Goal: Task Accomplishment & Management: Complete application form

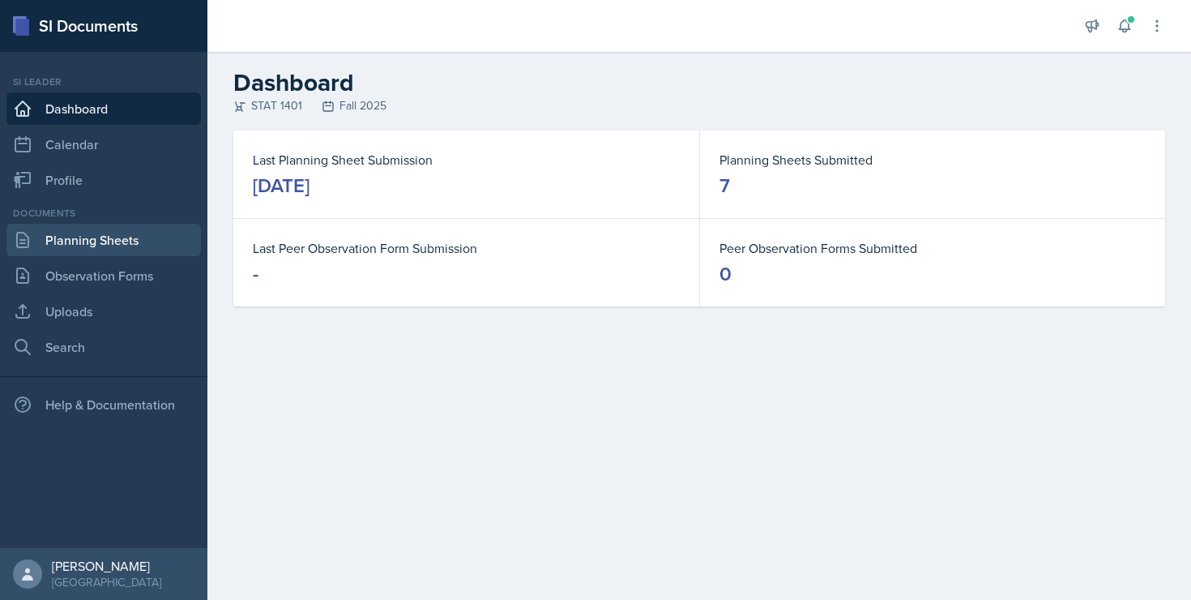
click at [102, 251] on link "Planning Sheets" at bounding box center [103, 240] width 195 height 32
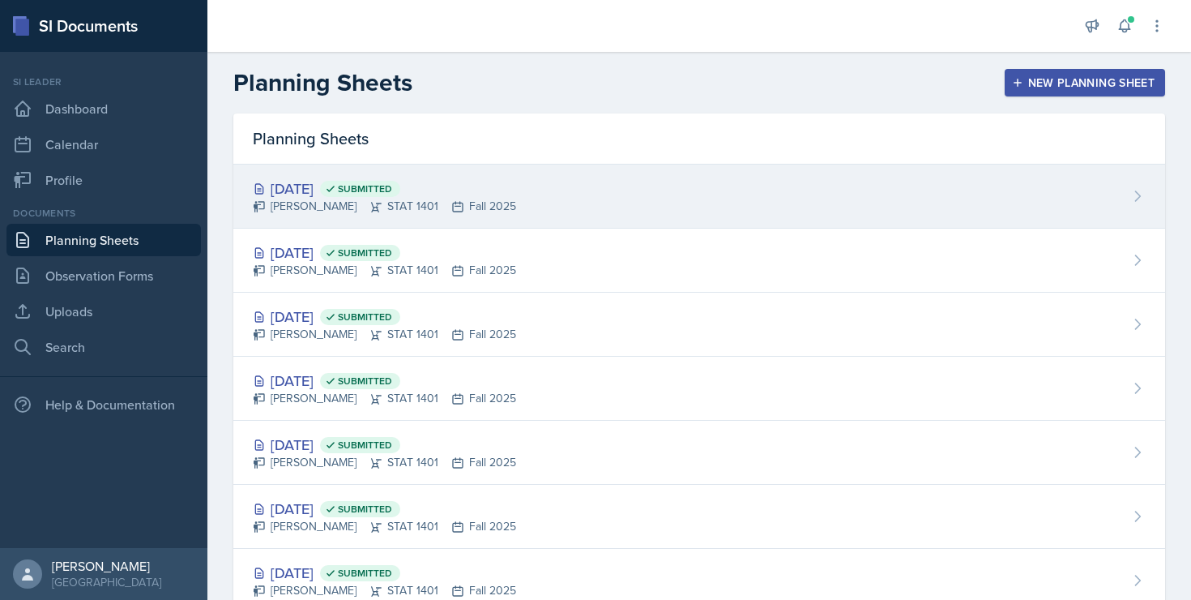
click at [303, 199] on div "[PERSON_NAME] STAT 1401 Fall 2025" at bounding box center [384, 206] width 263 height 17
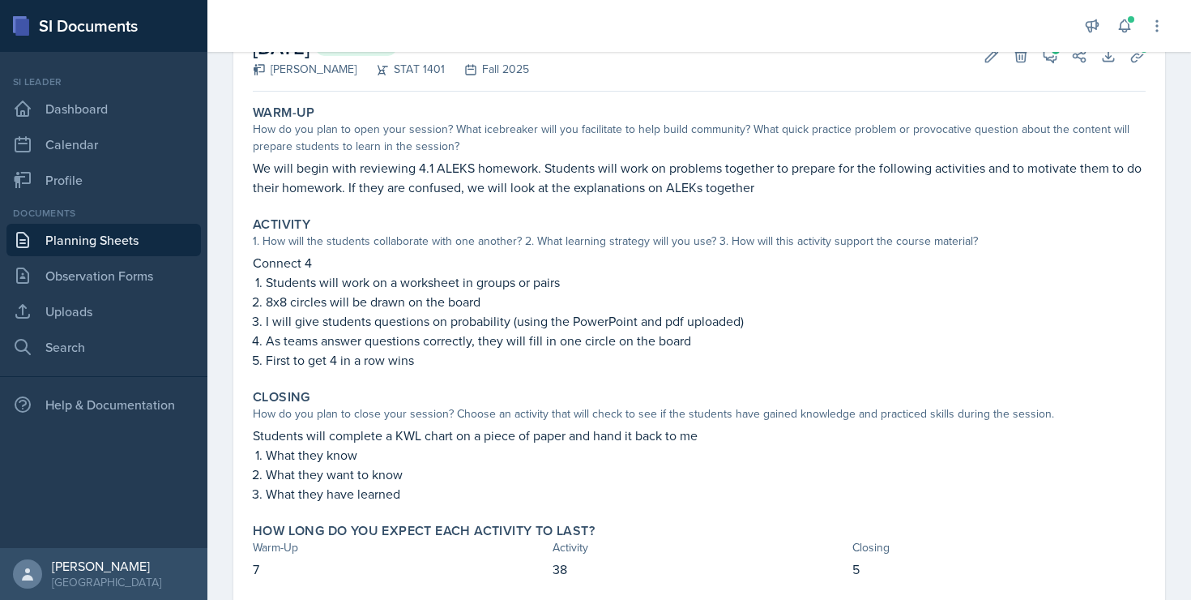
scroll to position [65, 0]
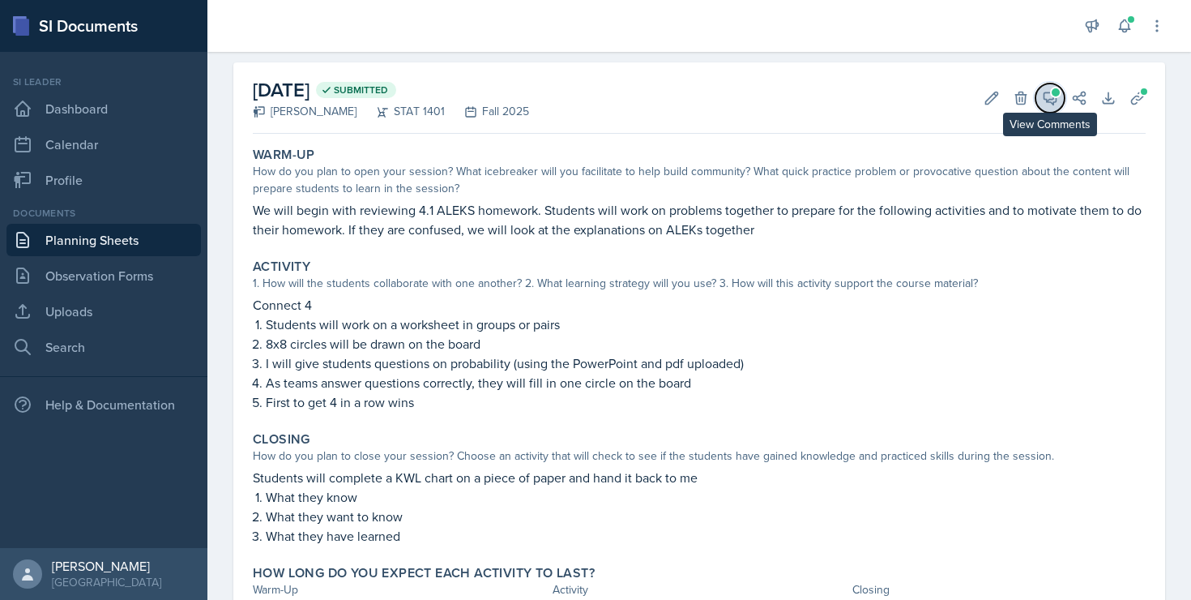
click at [1049, 102] on icon at bounding box center [1050, 98] width 16 height 16
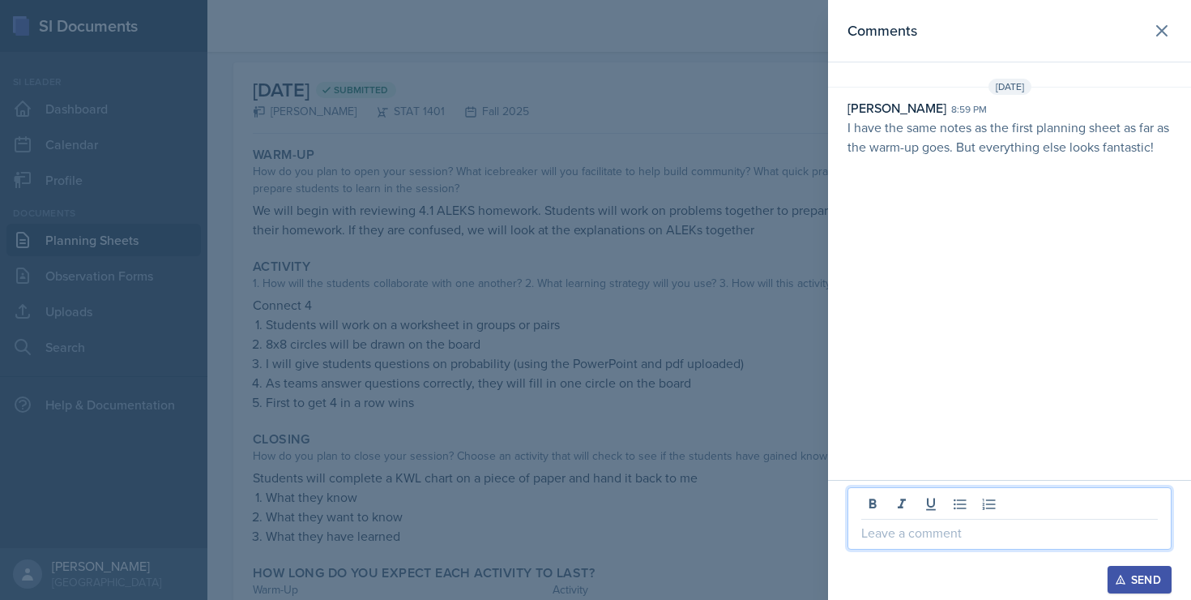
click at [914, 529] on p at bounding box center [1010, 532] width 297 height 19
click at [1155, 581] on div "Send" at bounding box center [1139, 579] width 43 height 13
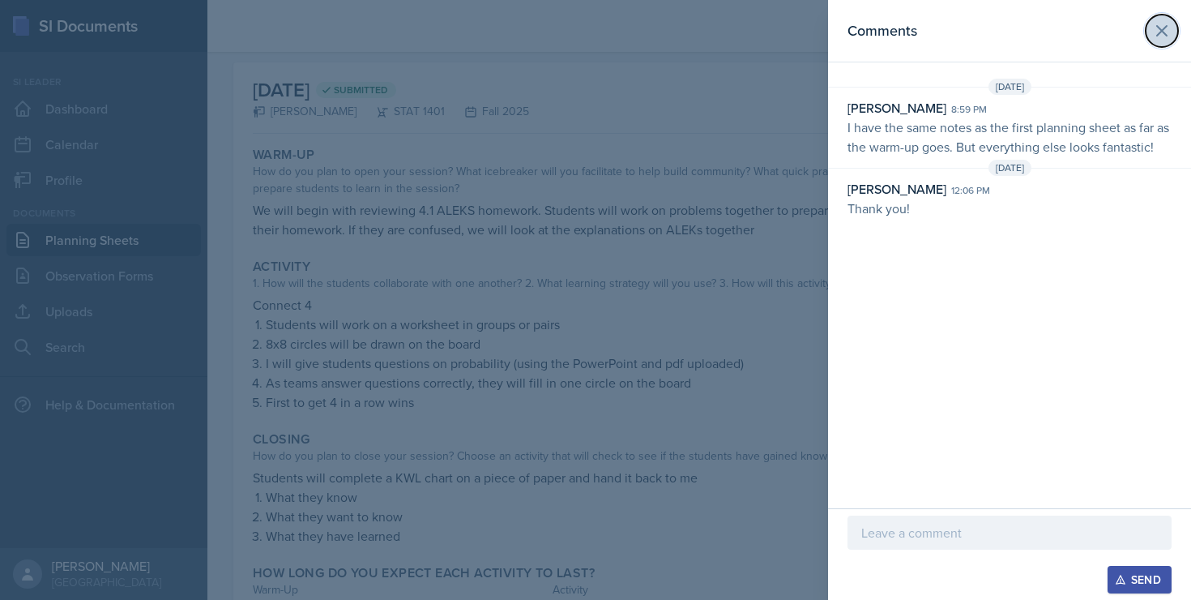
click at [1158, 40] on button at bounding box center [1162, 31] width 32 height 32
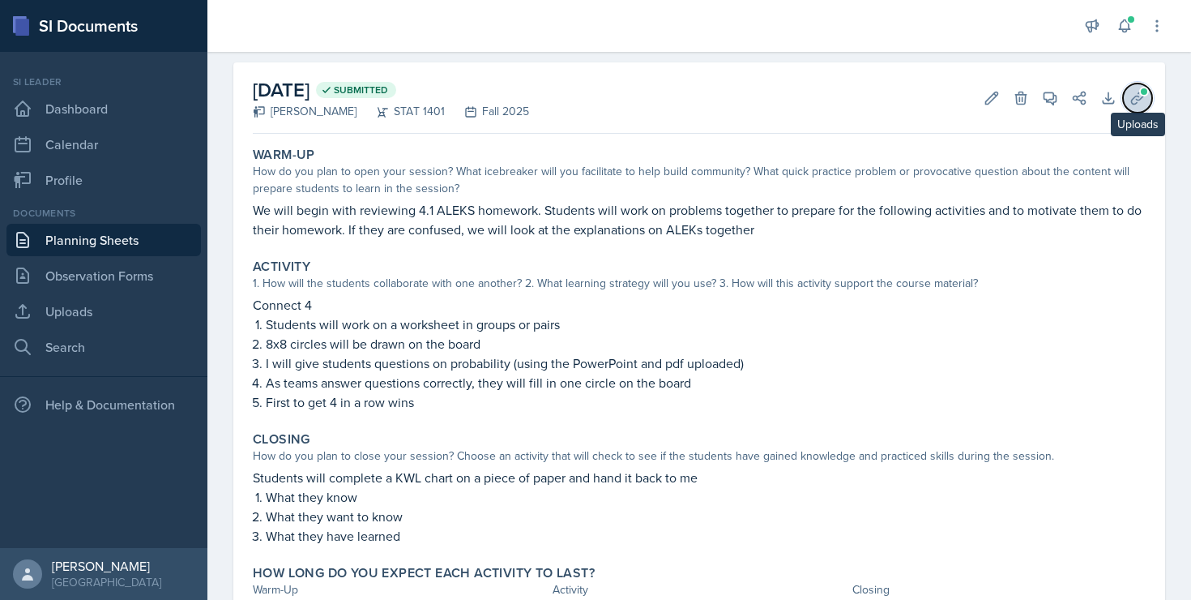
click at [1142, 101] on icon at bounding box center [1138, 98] width 16 height 16
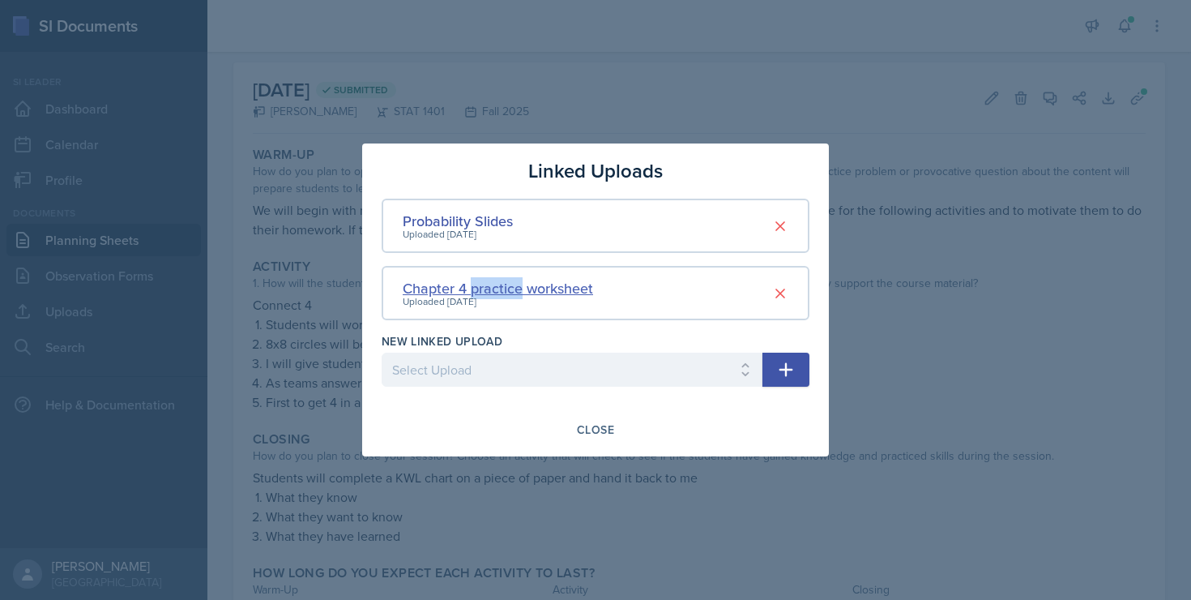
click at [482, 291] on div "Chapter 4 practice worksheet" at bounding box center [498, 288] width 190 height 22
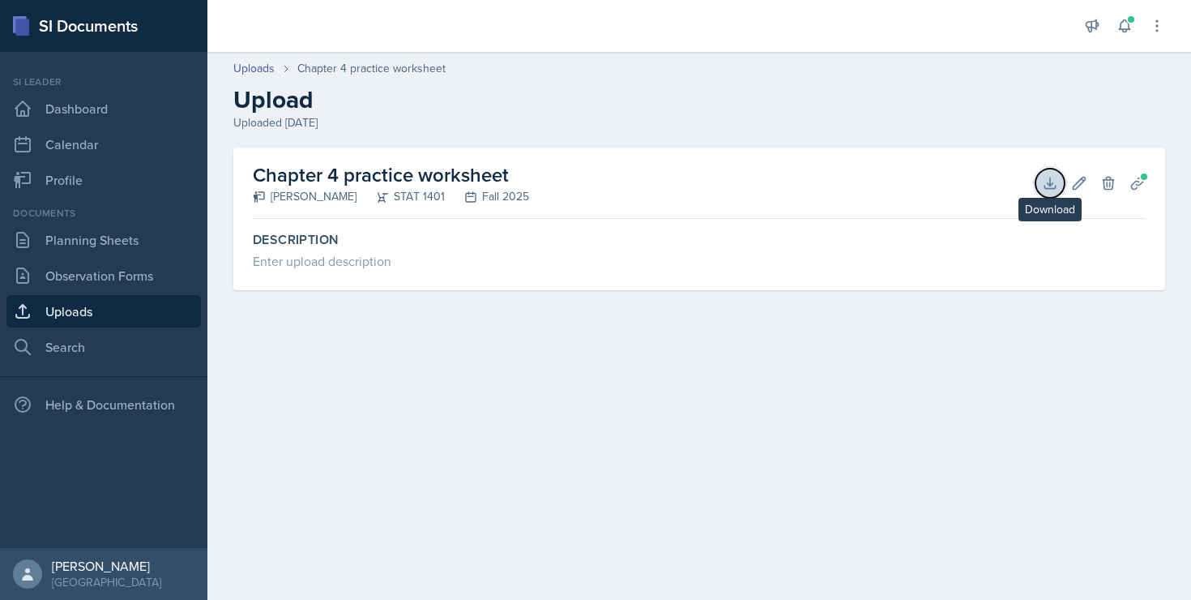
click at [1046, 189] on icon at bounding box center [1050, 183] width 16 height 16
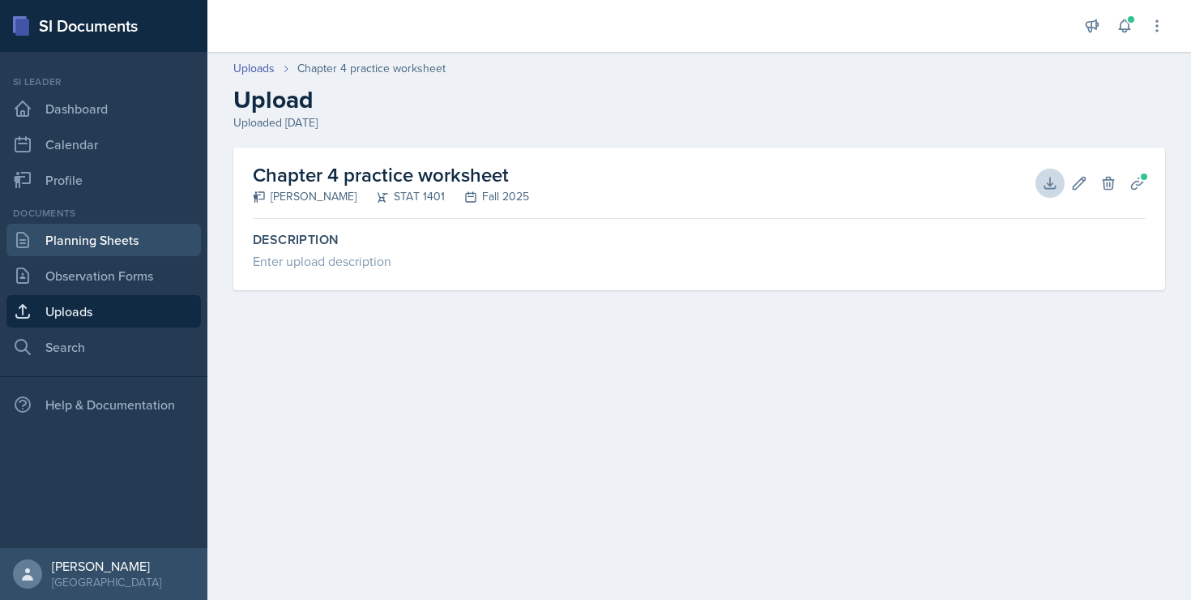
click at [114, 235] on link "Planning Sheets" at bounding box center [103, 240] width 195 height 32
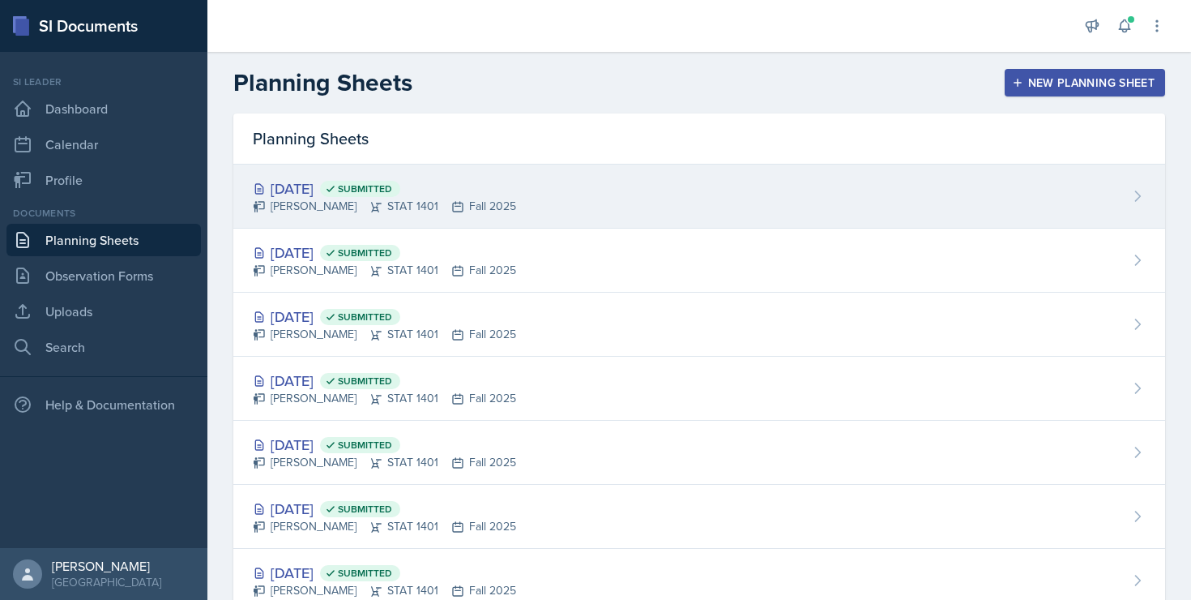
click at [312, 189] on div "[DATE] Submitted" at bounding box center [384, 188] width 263 height 22
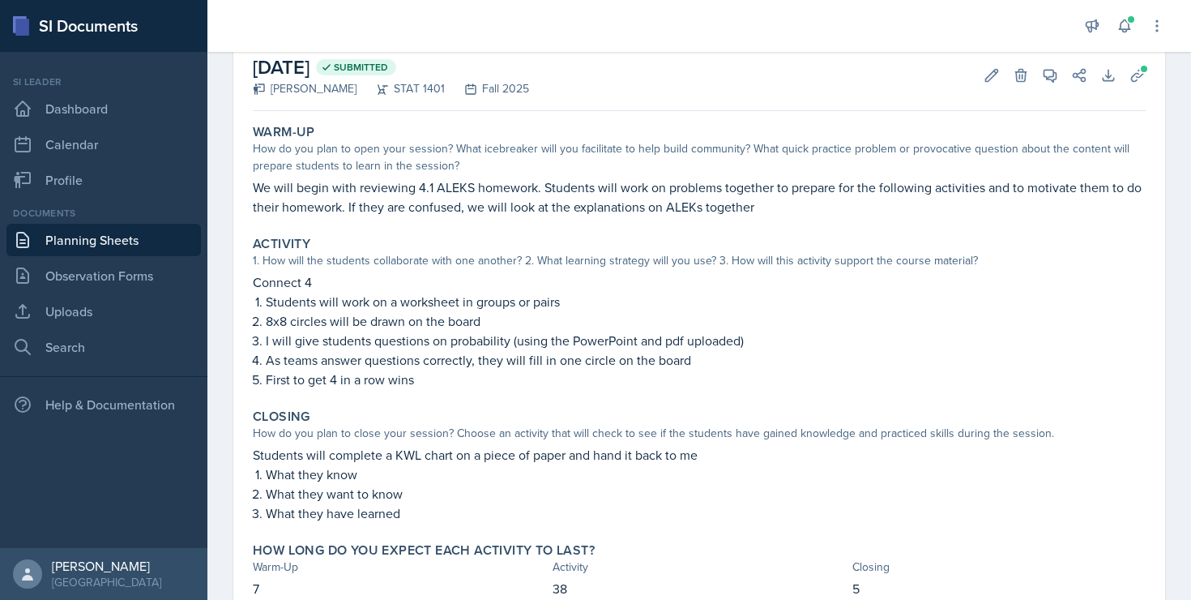
scroll to position [96, 0]
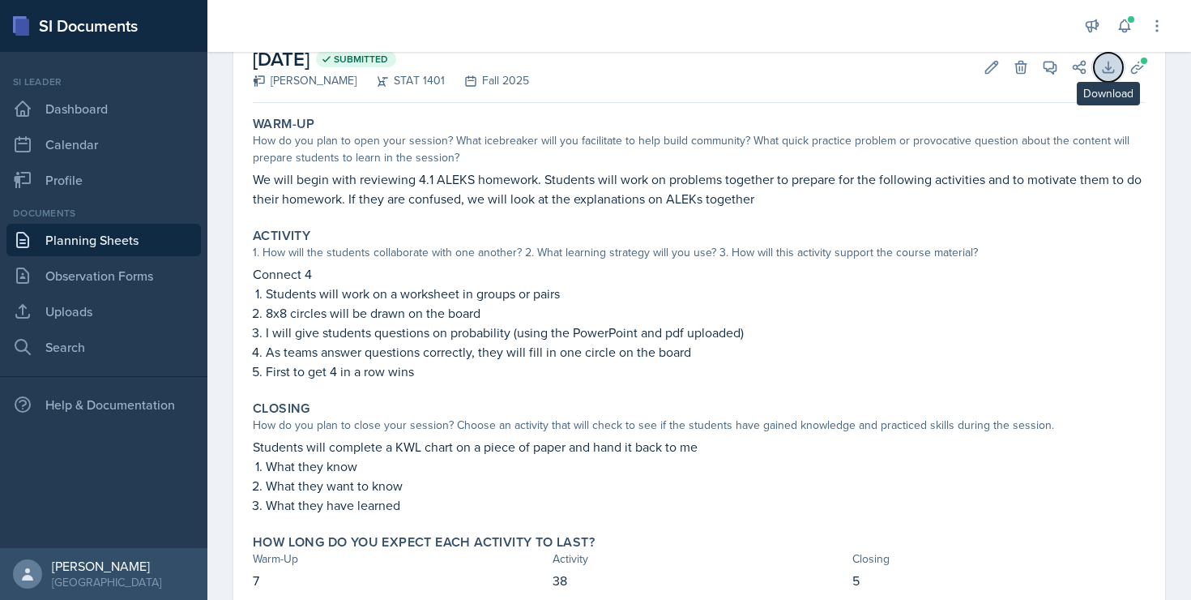
click at [1102, 63] on icon at bounding box center [1109, 67] width 16 height 16
click at [1045, 87] on div "[DATE] Submitted [PERSON_NAME] STAT 1401 Fall 2025 Edit Delete View Comments Co…" at bounding box center [699, 67] width 893 height 71
click at [1139, 66] on icon at bounding box center [1138, 67] width 16 height 16
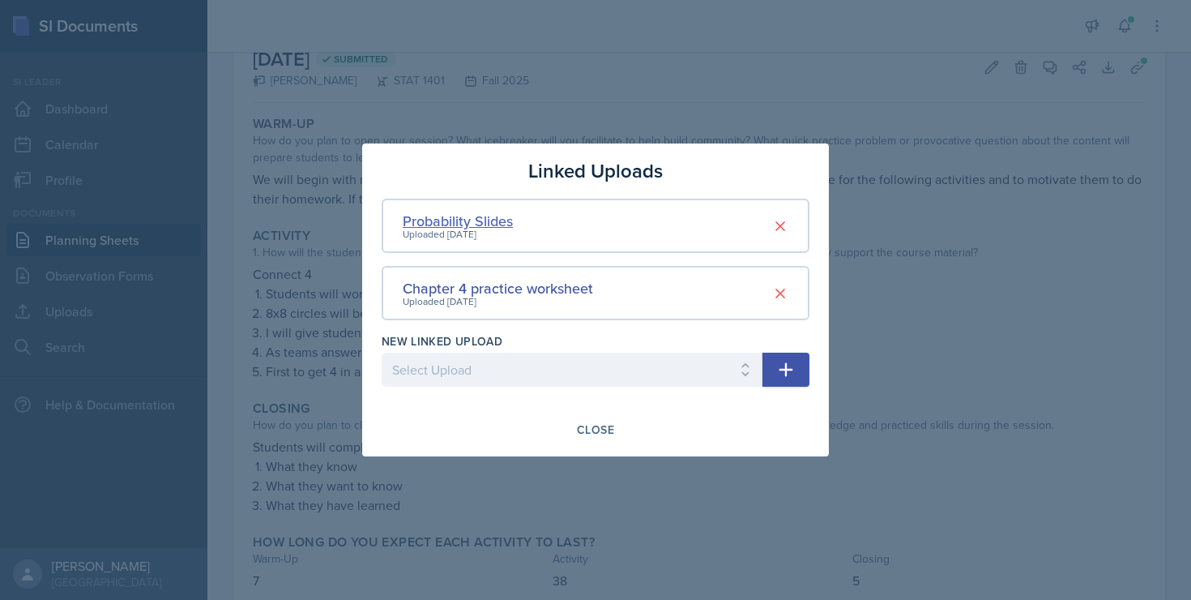
click at [472, 220] on div "Probability Slides" at bounding box center [458, 221] width 110 height 22
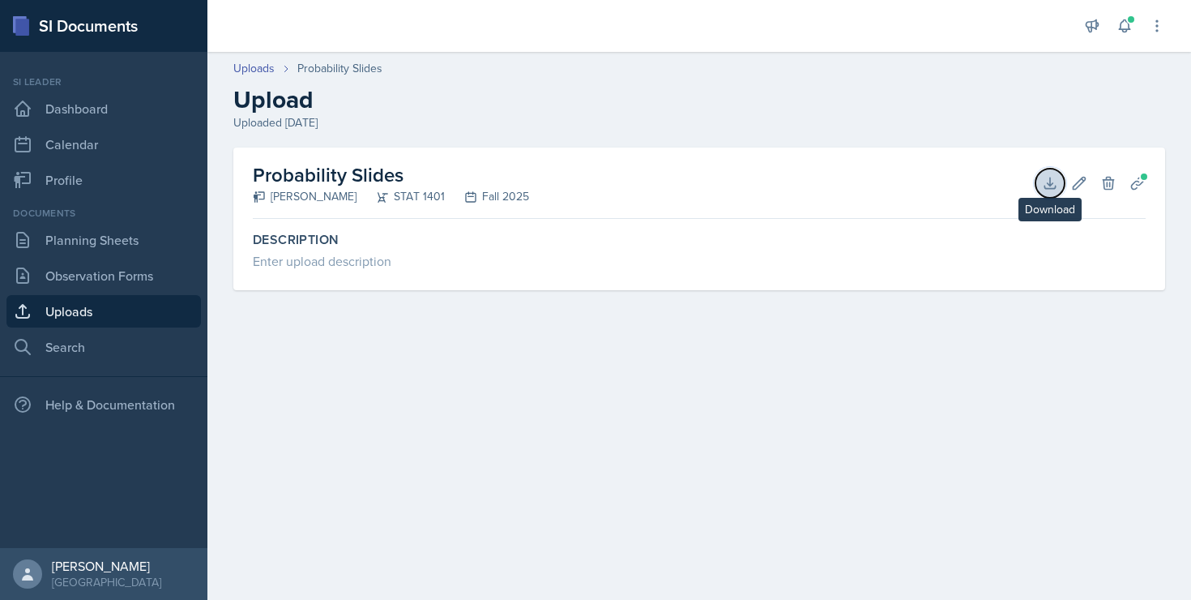
click at [1049, 177] on icon at bounding box center [1050, 183] width 16 height 16
click at [1135, 175] on icon at bounding box center [1138, 183] width 16 height 16
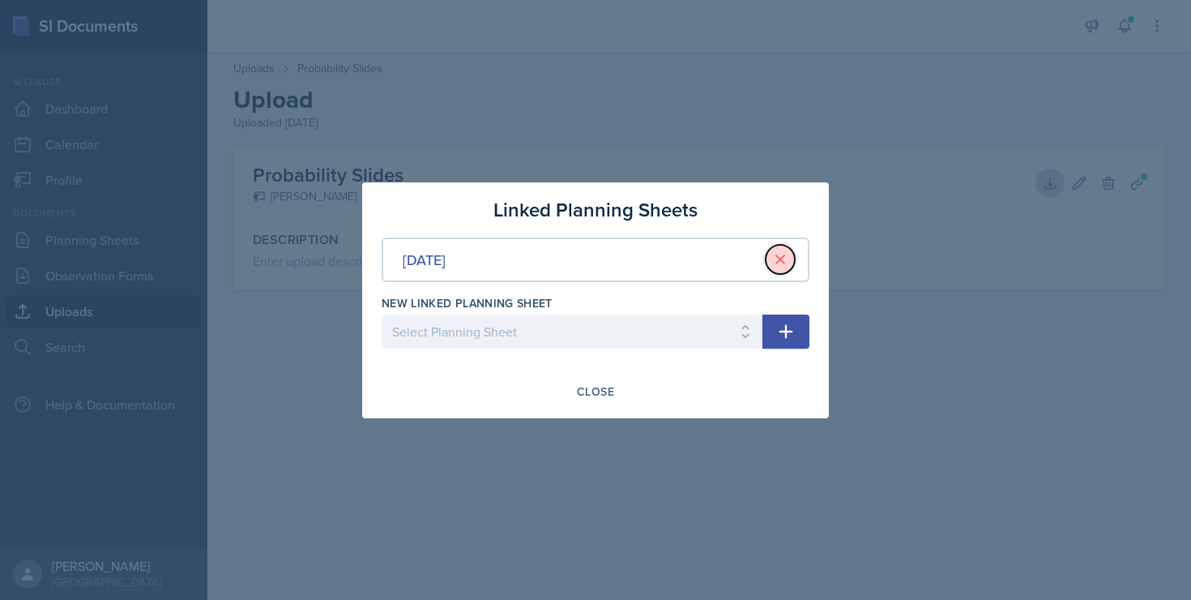
click at [789, 258] on button at bounding box center [780, 259] width 29 height 29
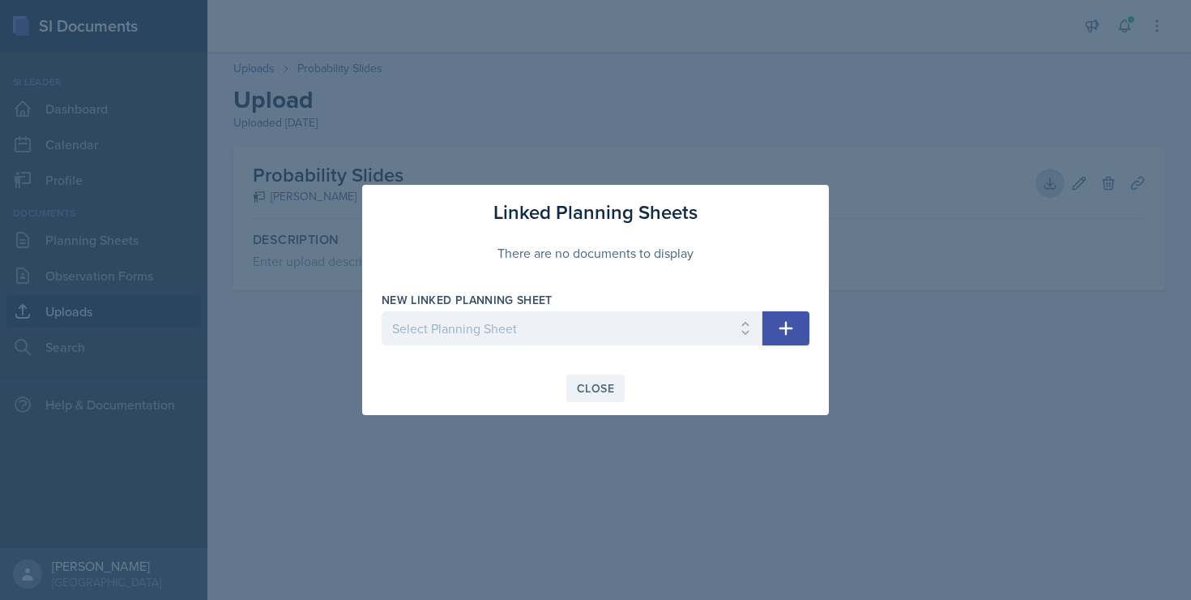
click at [598, 387] on div "Close" at bounding box center [595, 388] width 37 height 13
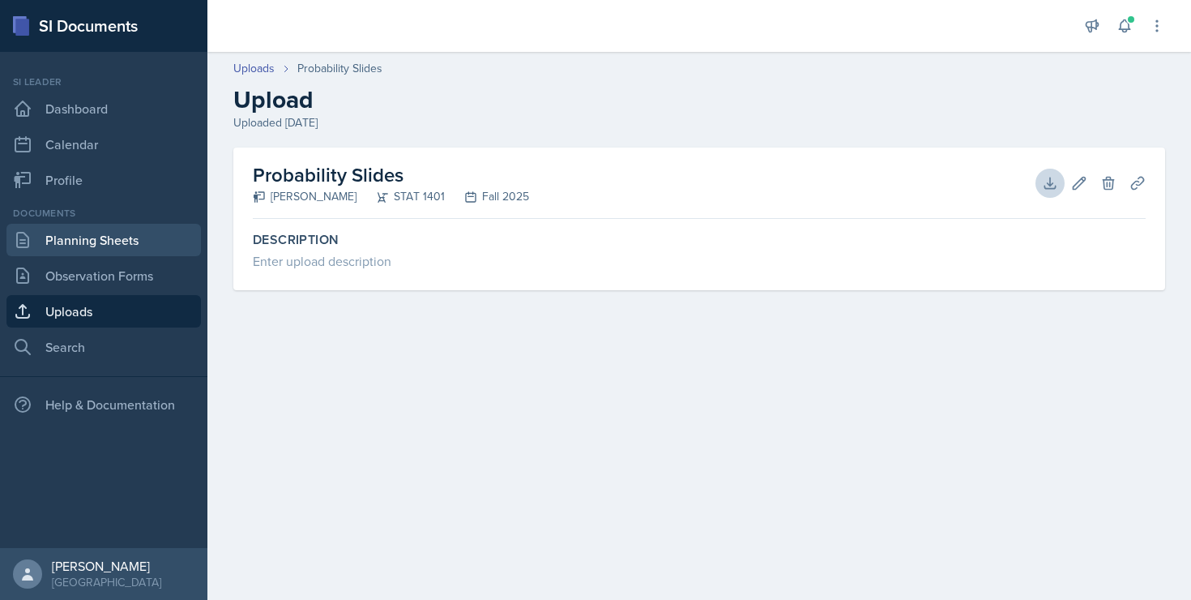
click at [93, 246] on link "Planning Sheets" at bounding box center [103, 240] width 195 height 32
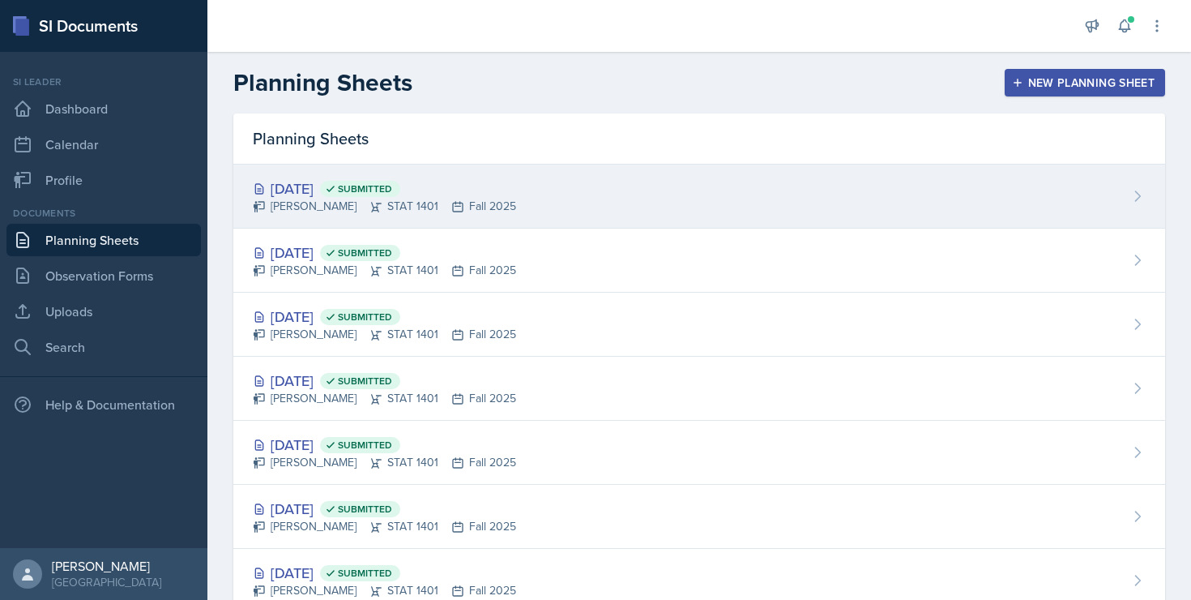
click at [323, 191] on div "[DATE] Submitted" at bounding box center [384, 188] width 263 height 22
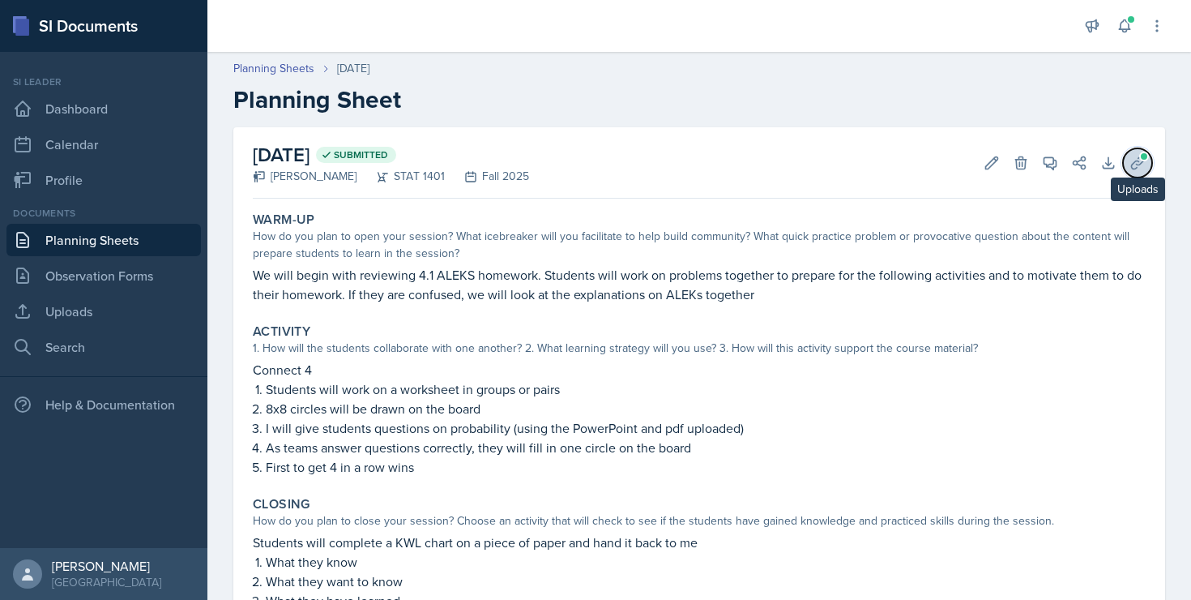
click at [1138, 163] on icon at bounding box center [1138, 163] width 16 height 16
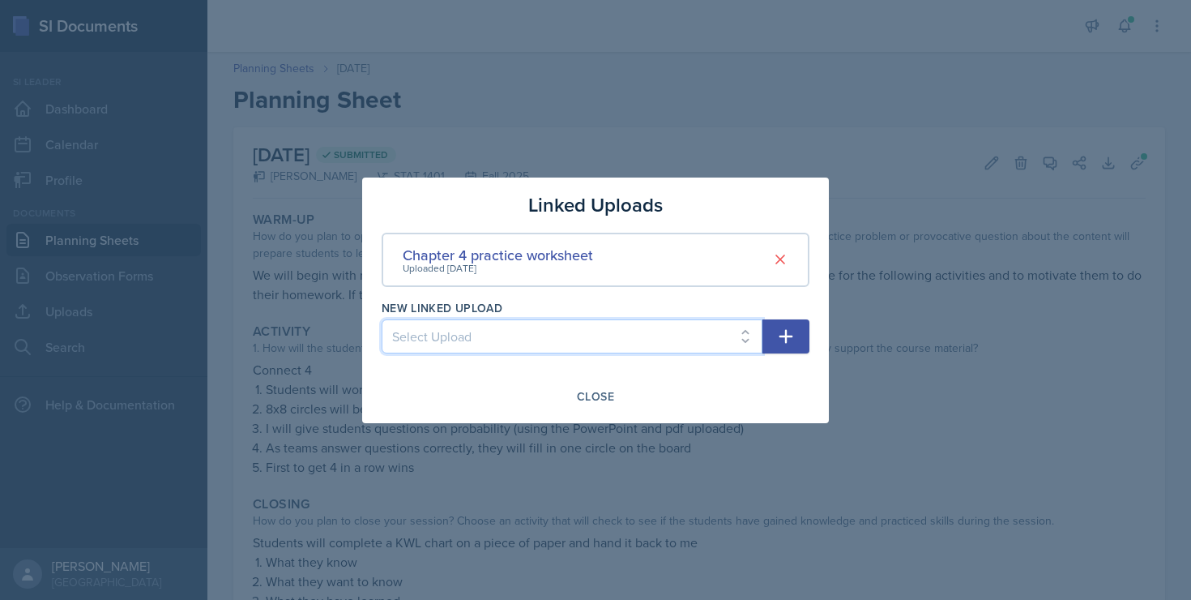
click at [654, 348] on select "Select Upload Chapter 11 Review Ch 1 Practice Worksheet Ch 2 Practice Worksheet…" at bounding box center [572, 336] width 381 height 34
select select "b3f2ca4c-8333-4e6e-875d-1f415e947d9f"
click at [382, 319] on select "Select Upload Chapter 11 Review Ch 1 Practice Worksheet Ch 2 Practice Worksheet…" at bounding box center [572, 336] width 381 height 34
click at [784, 334] on icon "button" at bounding box center [785, 336] width 19 height 19
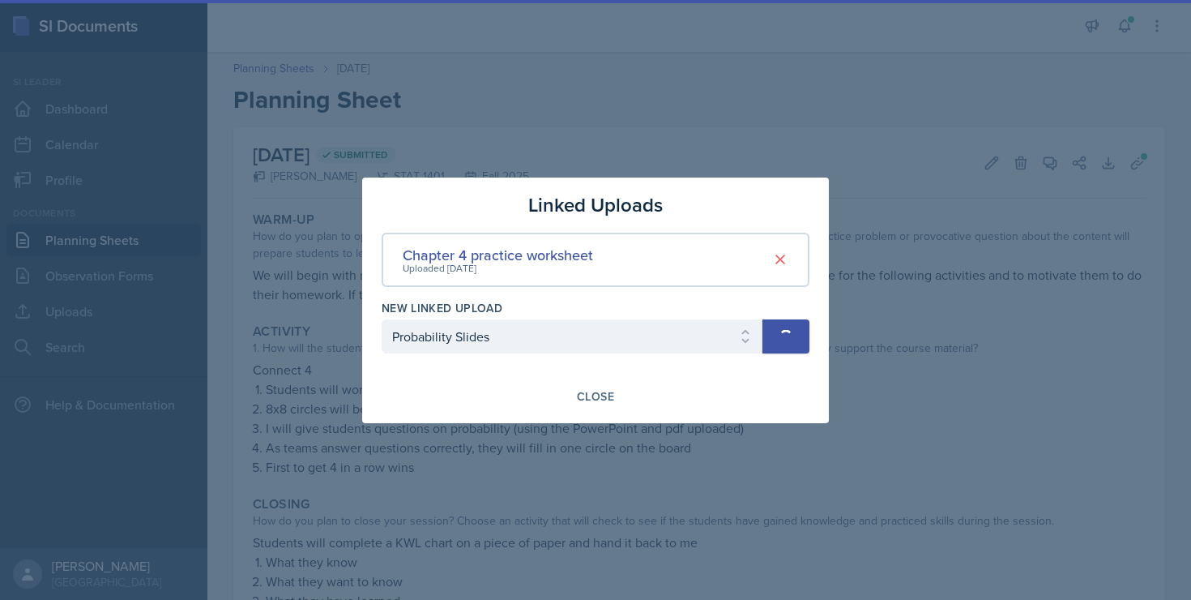
select select
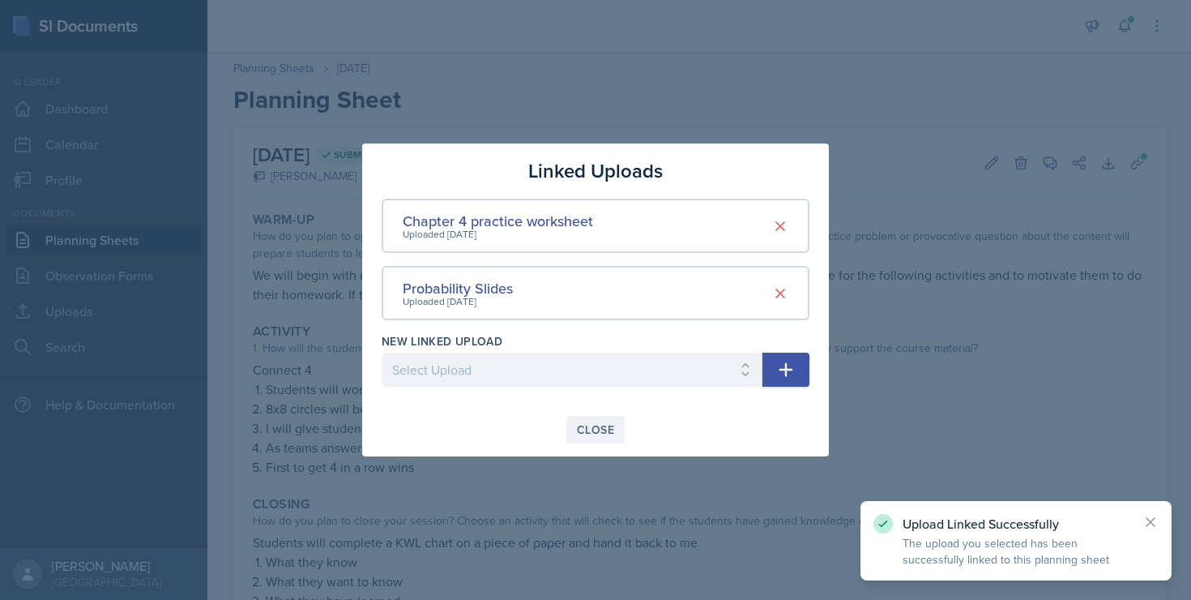
click at [580, 435] on div "Close" at bounding box center [595, 429] width 37 height 13
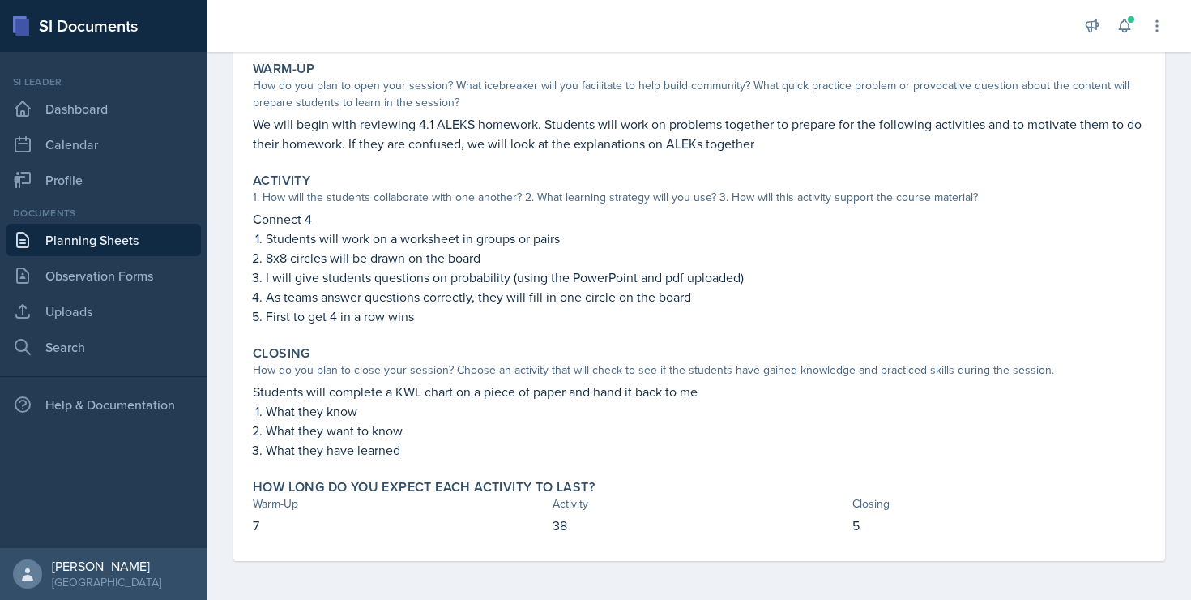
scroll to position [151, 0]
